Goal: Information Seeking & Learning: Understand process/instructions

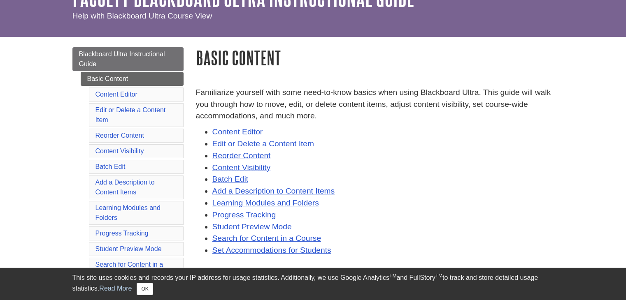
scroll to position [64, 0]
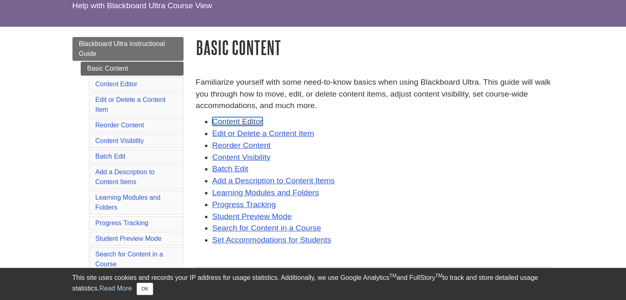
click at [252, 121] on link "Content Editor" at bounding box center [237, 121] width 51 height 9
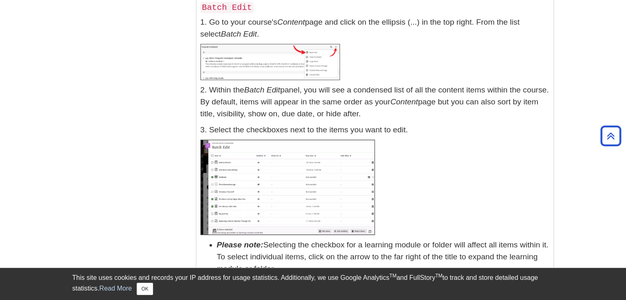
scroll to position [5790, 0]
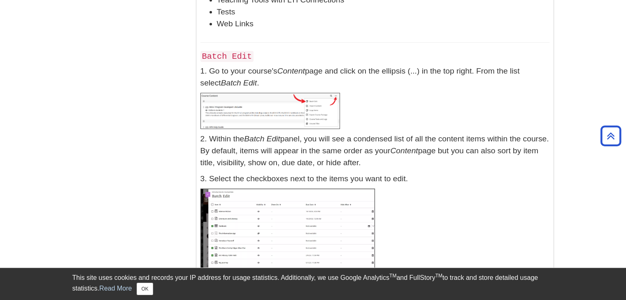
click at [202, 51] on code "Batch Edit" at bounding box center [226, 56] width 53 height 11
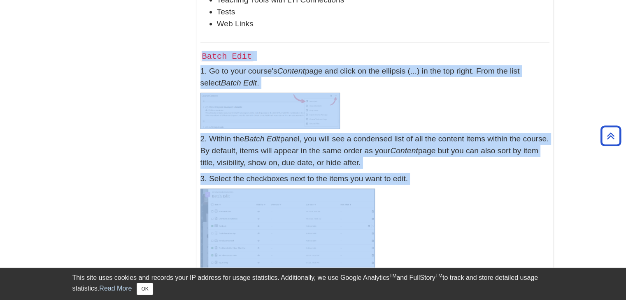
drag, startPoint x: 202, startPoint y: 47, endPoint x: 347, endPoint y: 231, distance: 234.5
click at [347, 231] on div "Batch Edit 1. Go to your course's Content page and click on the ellipsis (...) …" at bounding box center [374, 181] width 349 height 294
click at [420, 228] on p at bounding box center [374, 236] width 349 height 95
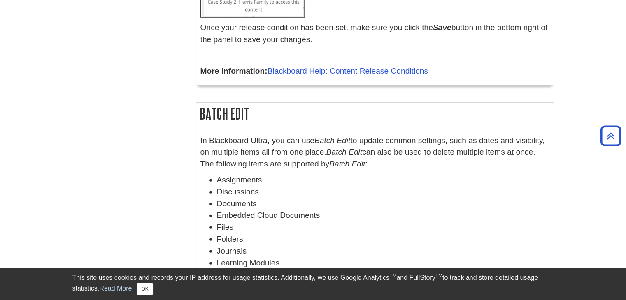
scroll to position [5564, 0]
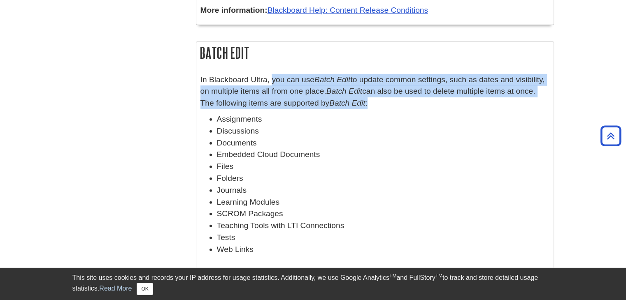
drag, startPoint x: 271, startPoint y: 70, endPoint x: 375, endPoint y: 96, distance: 107.8
click at [375, 96] on p "In Blackboard Ultra, you can use Batch Edit to update common settings, such as …" at bounding box center [374, 91] width 349 height 35
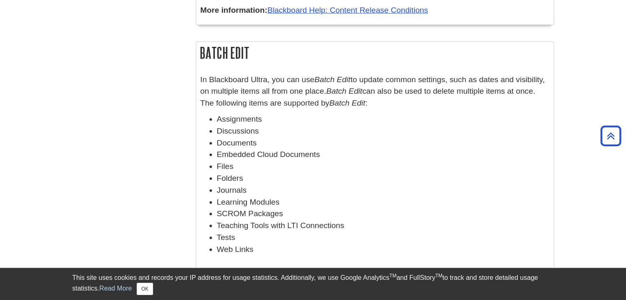
click at [329, 137] on li "Documents" at bounding box center [383, 143] width 333 height 12
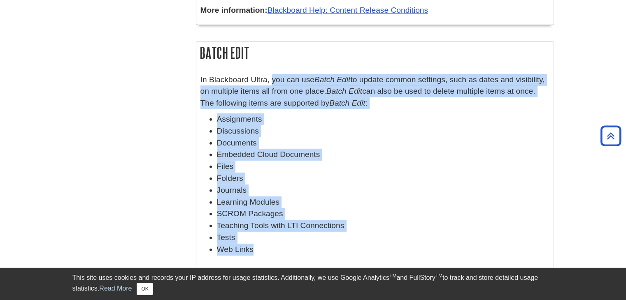
drag, startPoint x: 272, startPoint y: 72, endPoint x: 312, endPoint y: 240, distance: 173.4
click at [312, 240] on div "In Blackboard Ultra, you can use Batch Edit to update common settings, such as …" at bounding box center [374, 167] width 349 height 186
copy div "you can use Batch Edit to update common settings, such as dates and visibility,…"
click at [400, 173] on li "Folders" at bounding box center [383, 179] width 333 height 12
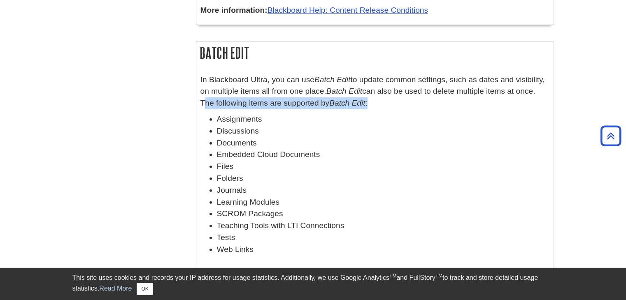
drag, startPoint x: 369, startPoint y: 96, endPoint x: 198, endPoint y: 96, distance: 170.4
copy p "The following items are supported by Batch Edit :"
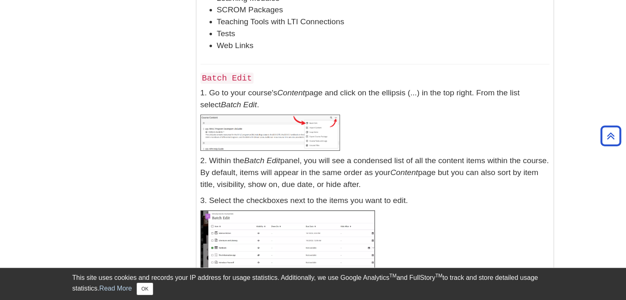
scroll to position [5780, 0]
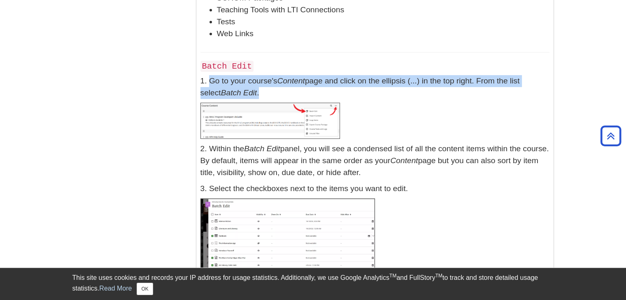
drag, startPoint x: 237, startPoint y: 85, endPoint x: 209, endPoint y: 71, distance: 31.1
click at [209, 75] on p "1. Go to your course's Content page and click on the ellipsis (...) in the top …" at bounding box center [374, 87] width 349 height 24
copy p "Go to your course's Content page and click on the ellipsis (...) in the top rig…"
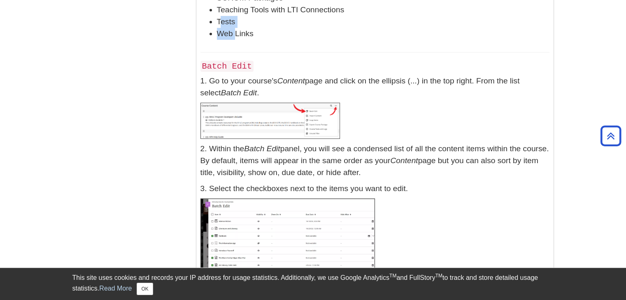
drag, startPoint x: 219, startPoint y: 12, endPoint x: 236, endPoint y: 25, distance: 20.8
click at [272, 18] on li "Tests" at bounding box center [383, 22] width 333 height 12
drag, startPoint x: 217, startPoint y: 11, endPoint x: 258, endPoint y: 22, distance: 42.5
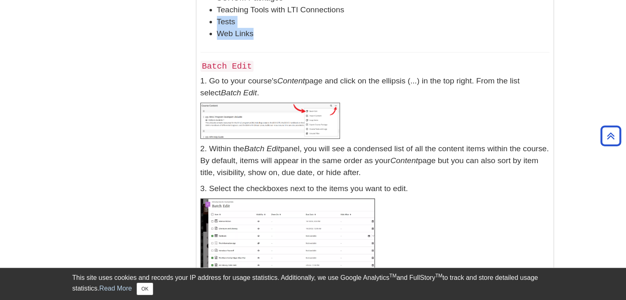
copy ul "Tests Web Links"
